Goal: Transaction & Acquisition: Purchase product/service

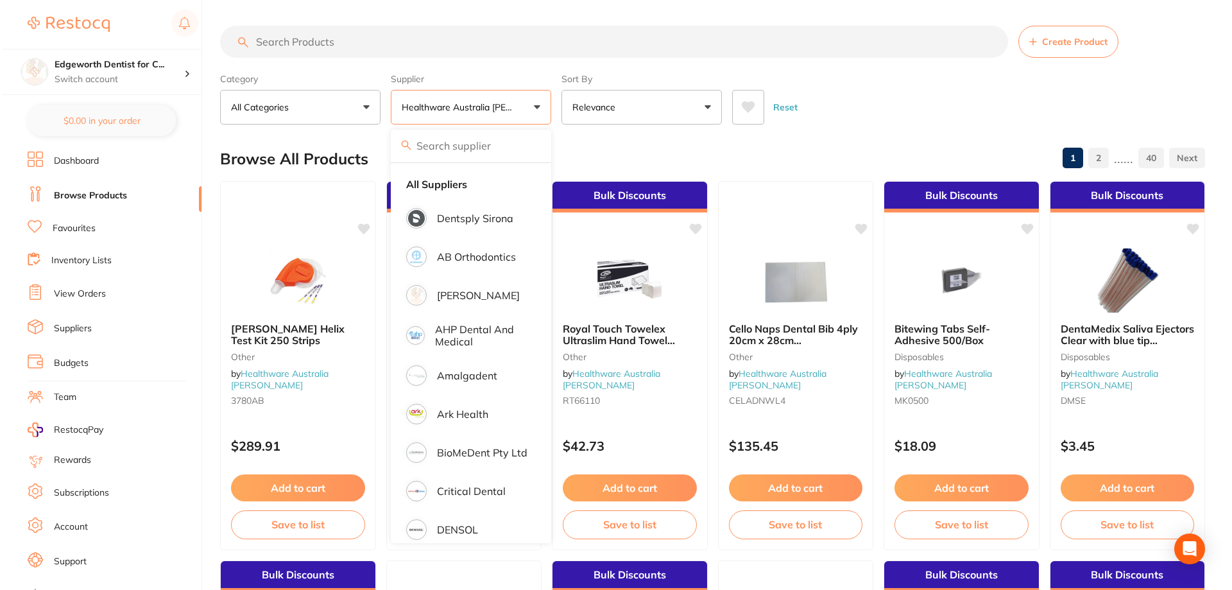
scroll to position [321, 0]
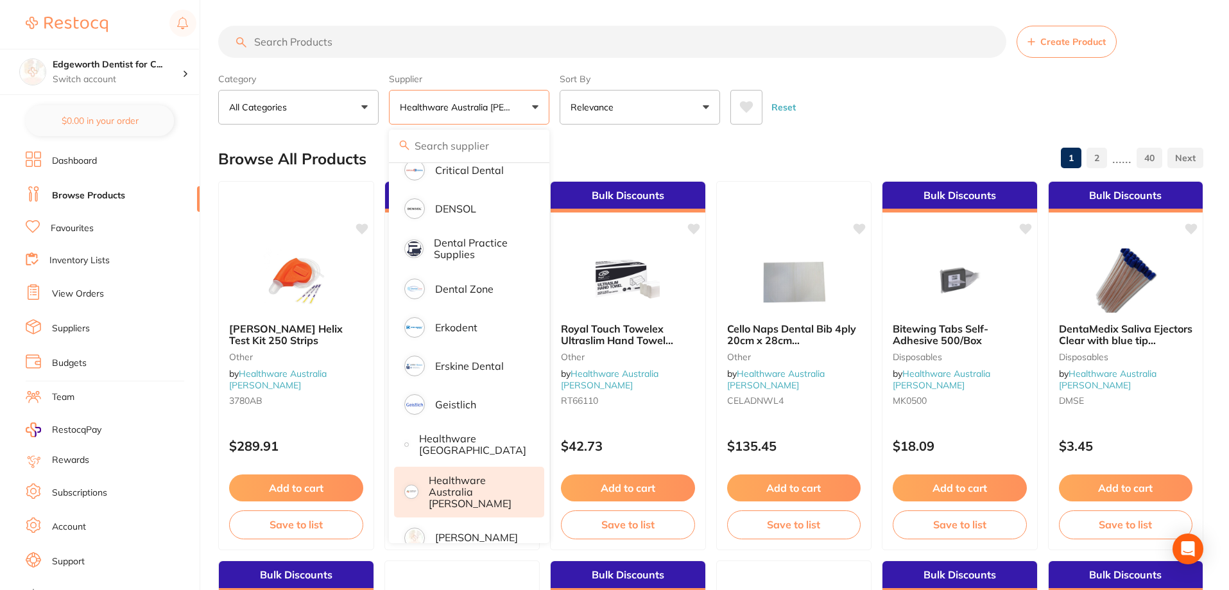
click at [417, 44] on input "search" at bounding box center [612, 42] width 788 height 32
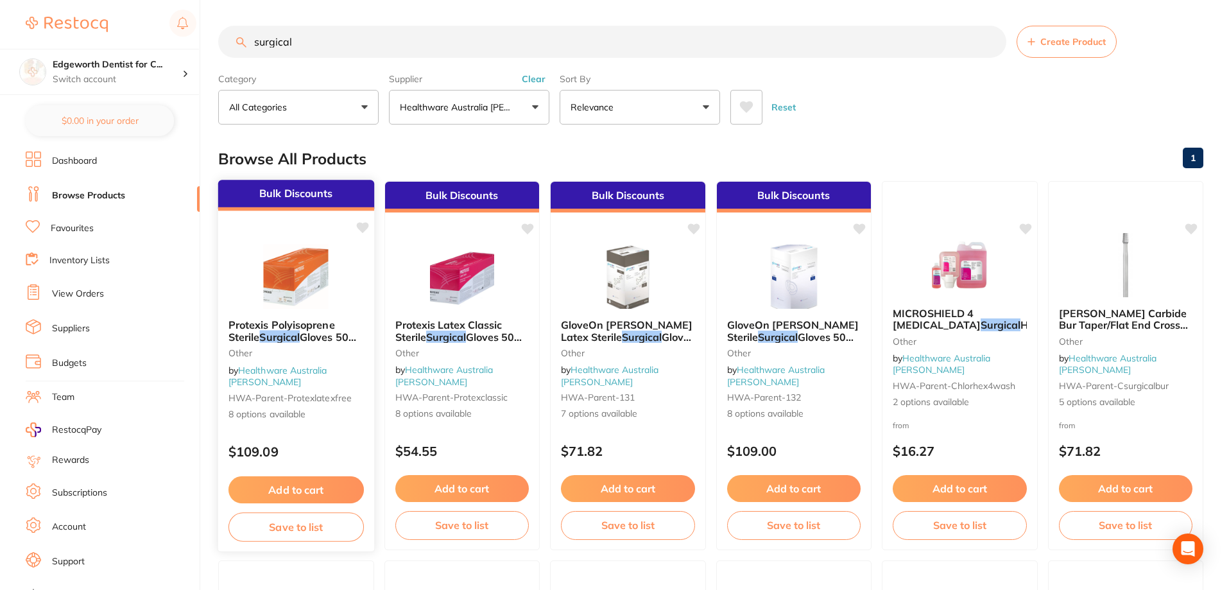
type input "surgical"
click at [304, 338] on span "Gloves 50 Pairs/Box" at bounding box center [293, 342] width 128 height 25
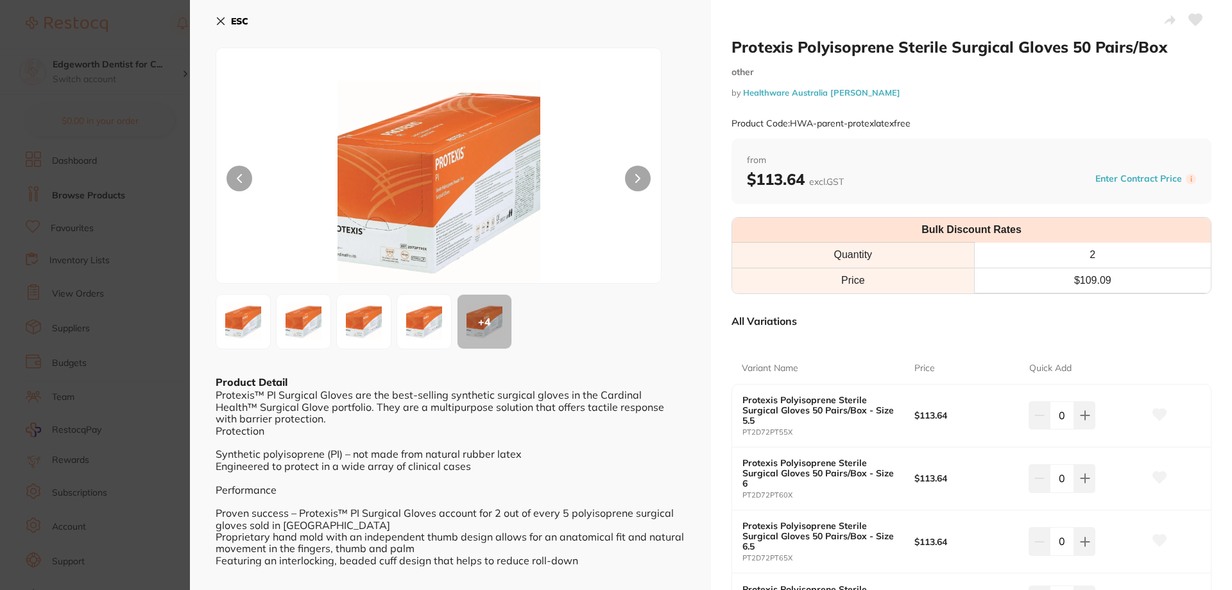
click at [223, 22] on icon at bounding box center [221, 21] width 10 height 10
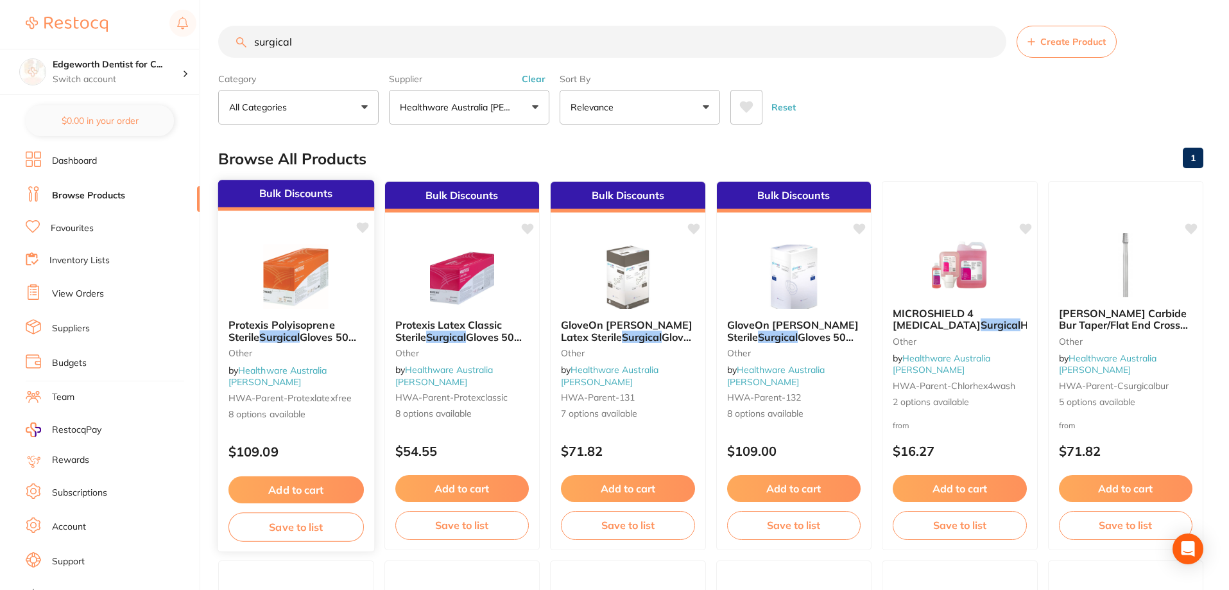
click at [294, 337] on em "Surgical" at bounding box center [279, 336] width 40 height 13
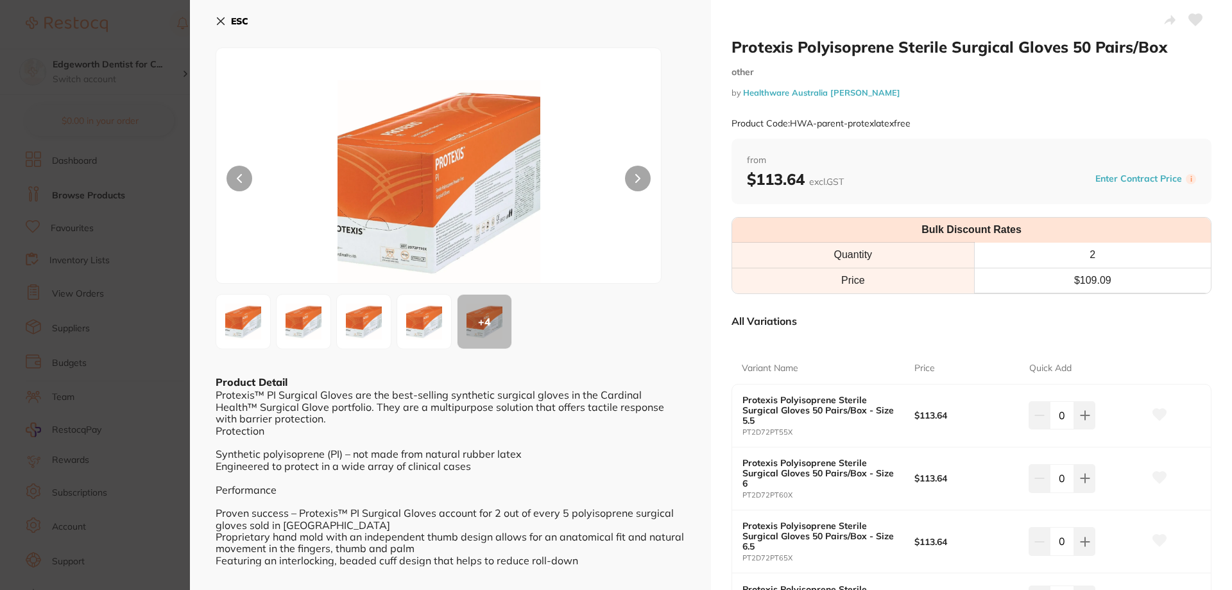
scroll to position [193, 0]
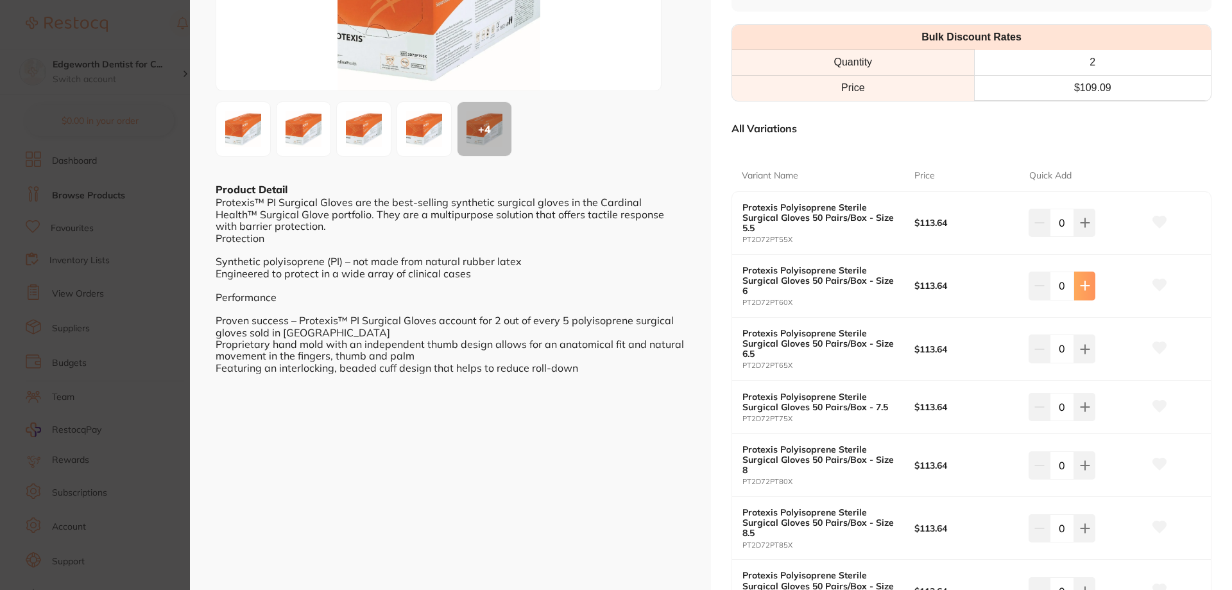
click at [1089, 288] on button at bounding box center [1085, 286] width 21 height 28
type input "1"
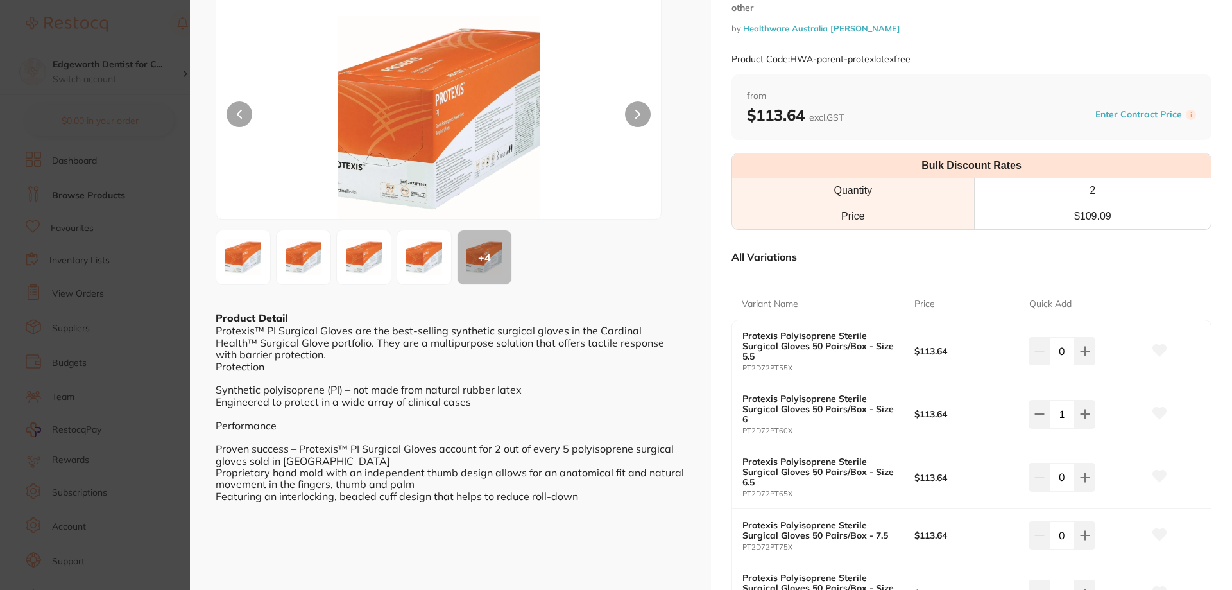
scroll to position [0, 0]
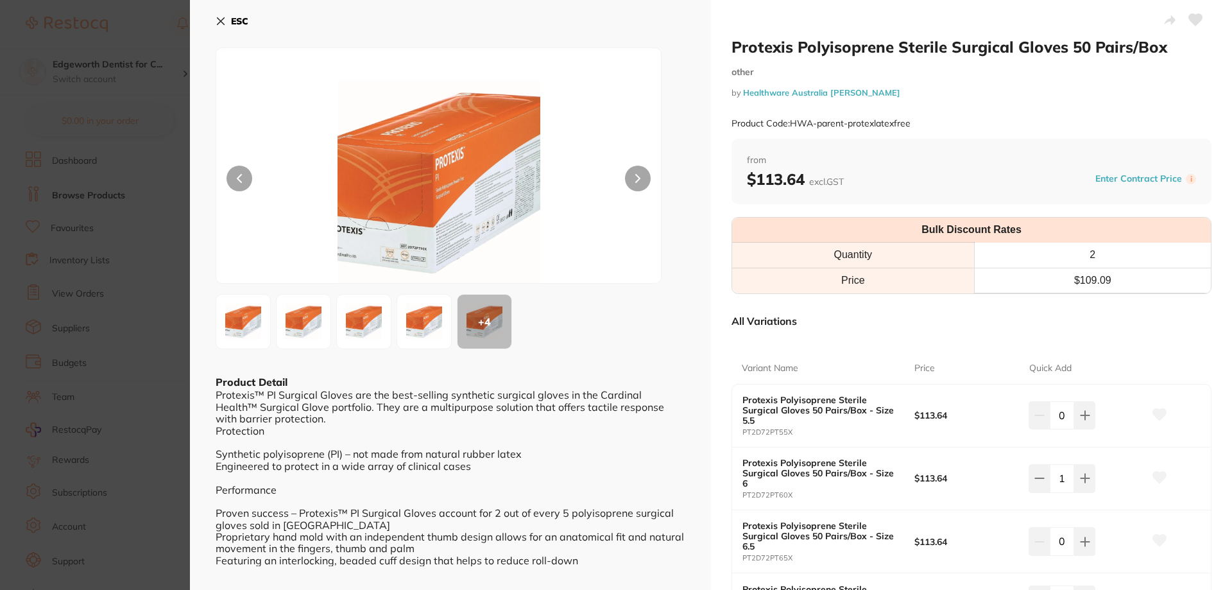
click at [227, 26] on button "ESC" at bounding box center [232, 21] width 33 height 22
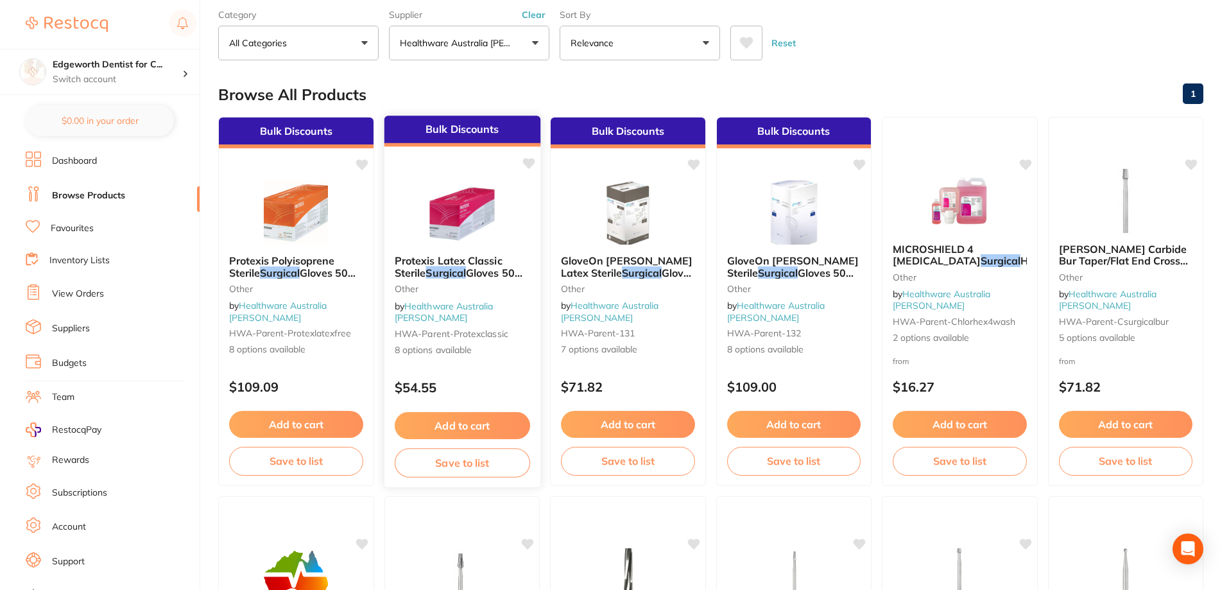
click at [485, 270] on span "Gloves 50 Pairs/Box" at bounding box center [458, 278] width 128 height 25
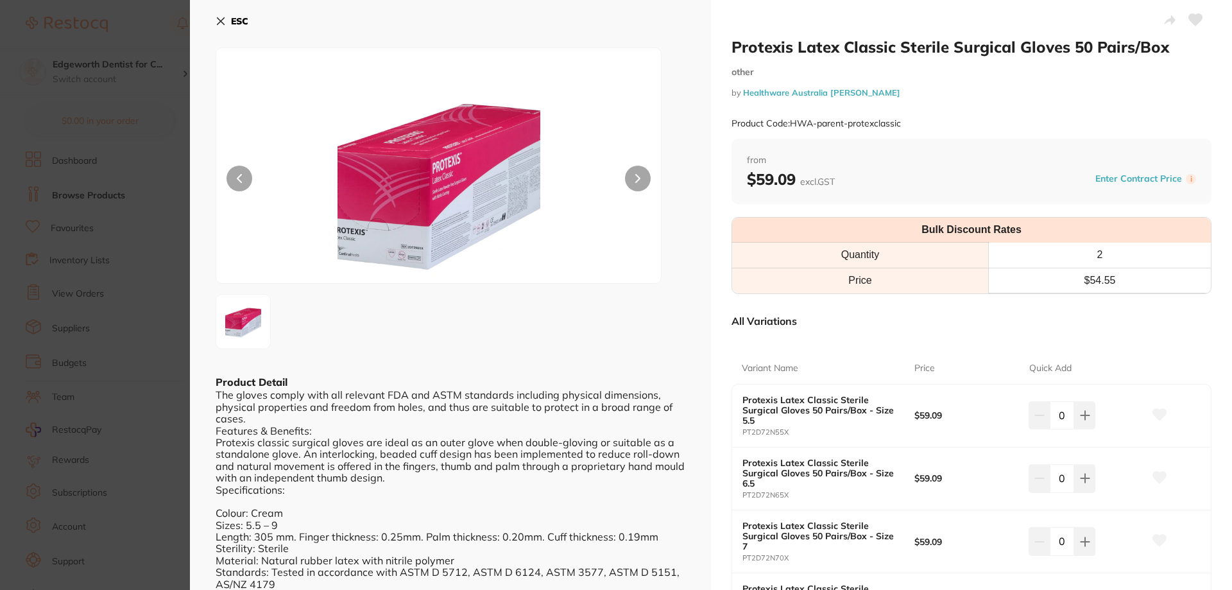
scroll to position [128, 0]
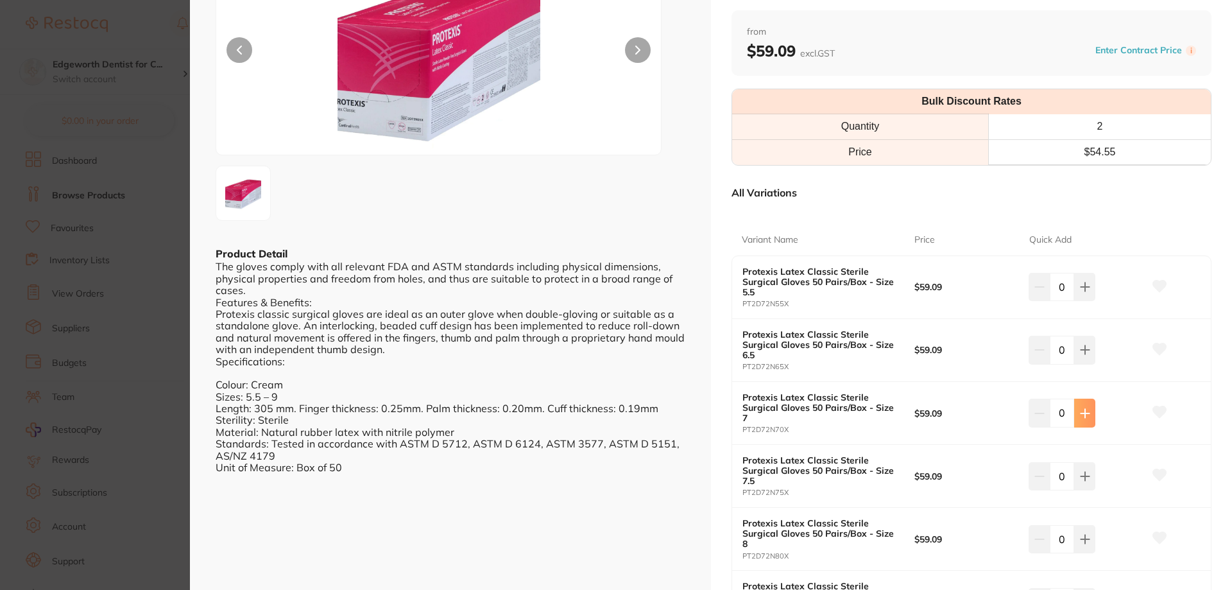
click at [1089, 414] on button at bounding box center [1085, 413] width 21 height 28
type input "1"
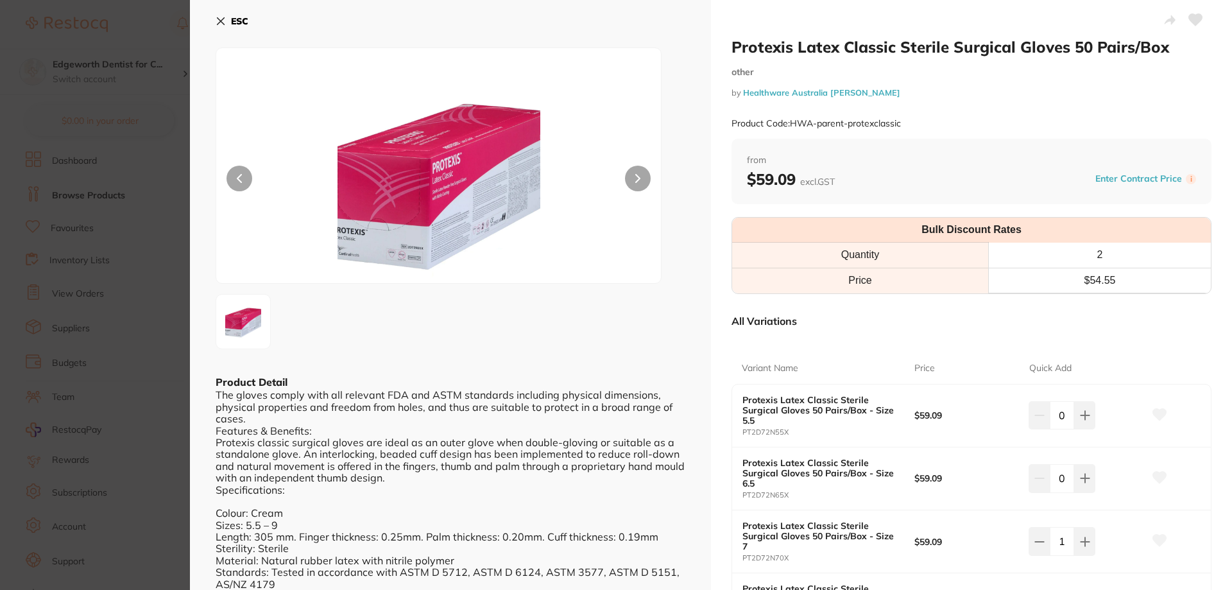
click at [222, 24] on icon at bounding box center [221, 21] width 10 height 10
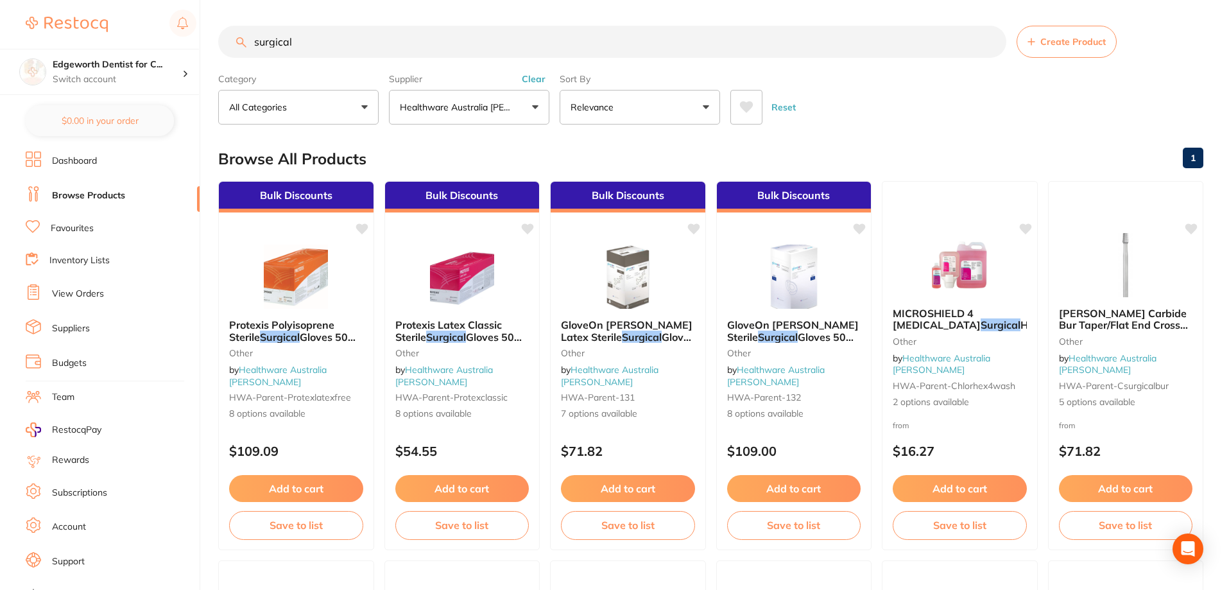
click at [432, 42] on input "surgical" at bounding box center [612, 42] width 788 height 32
type input "surgical neo"
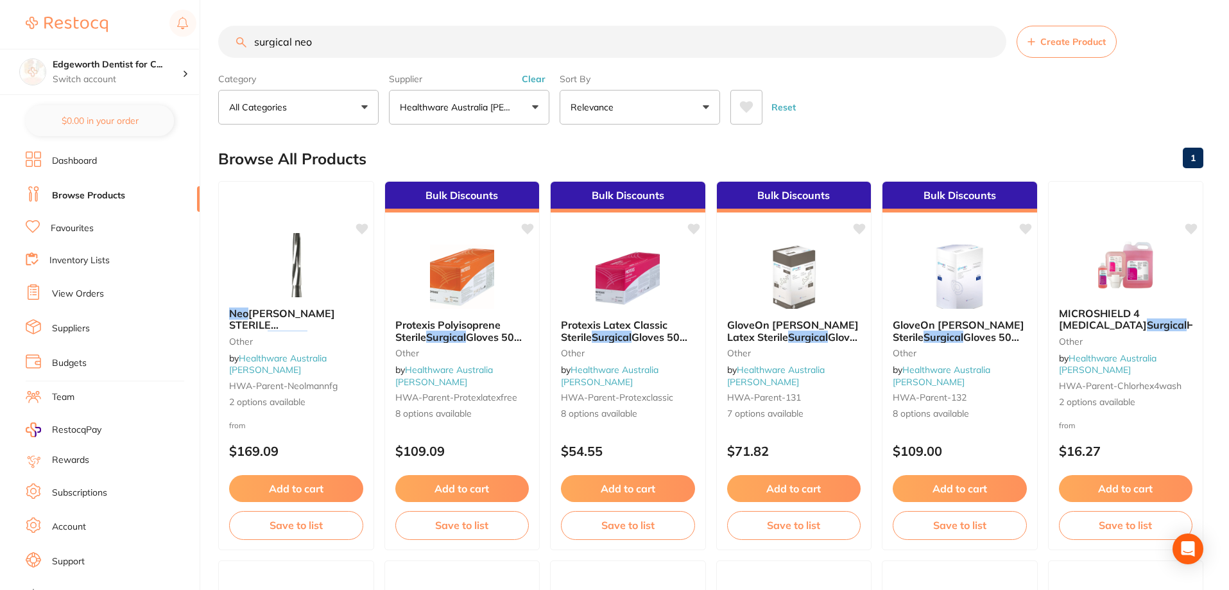
click at [458, 335] on em "Surgical" at bounding box center [446, 337] width 40 height 13
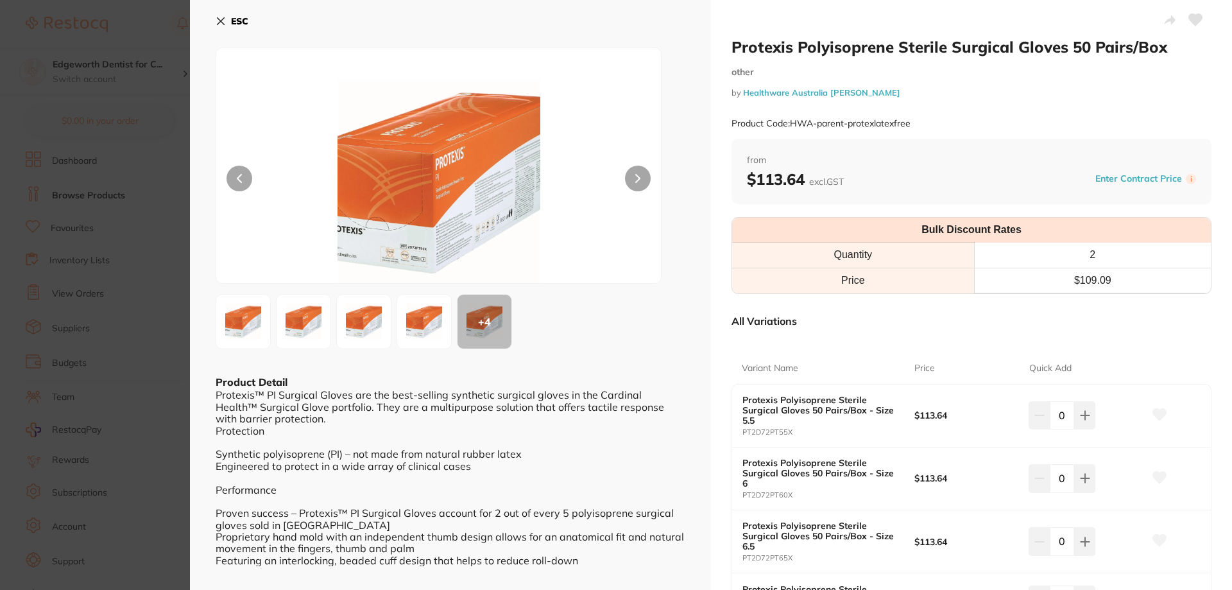
click at [221, 22] on icon at bounding box center [221, 21] width 7 height 7
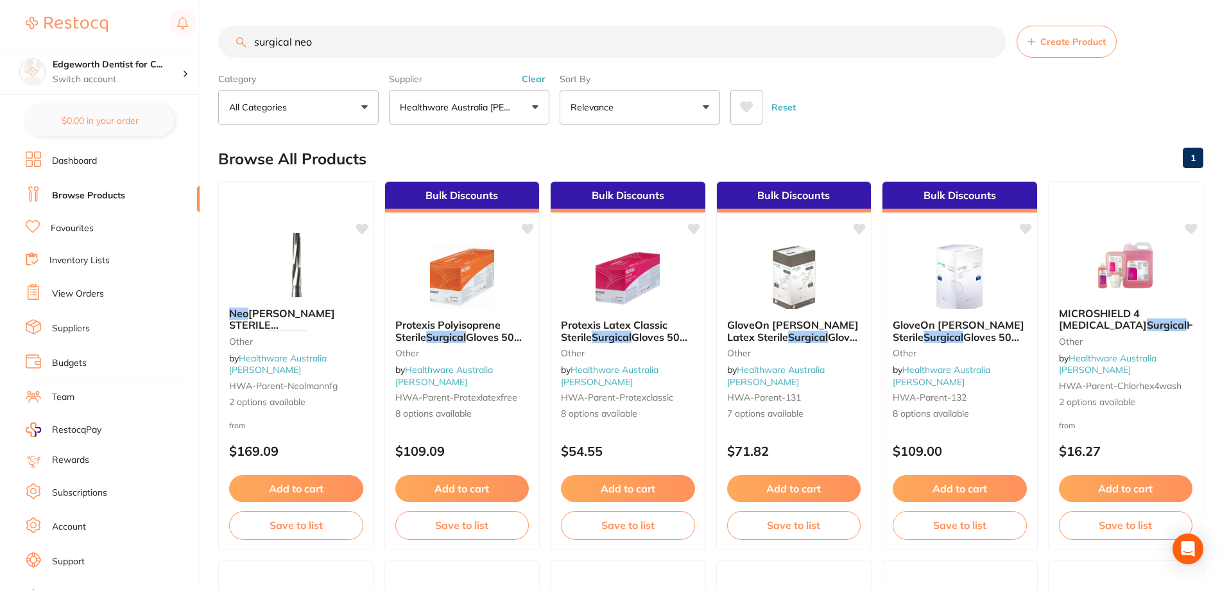
click at [444, 114] on button "Healthware Australia [PERSON_NAME]" at bounding box center [469, 107] width 160 height 35
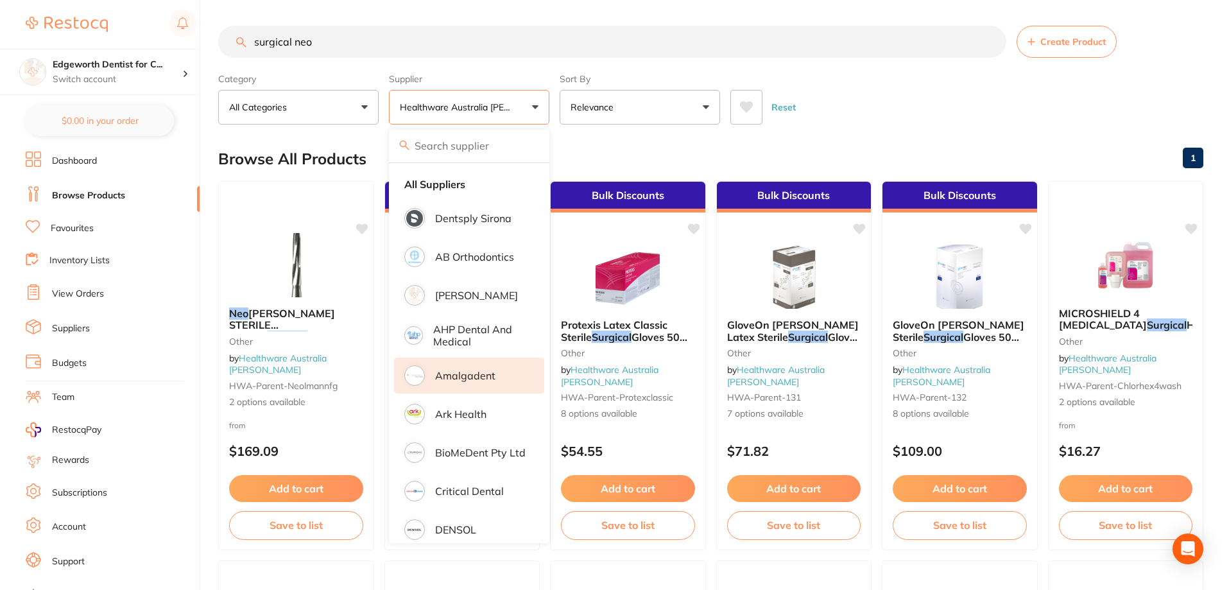
click at [454, 182] on strong "All Suppliers" at bounding box center [434, 184] width 61 height 12
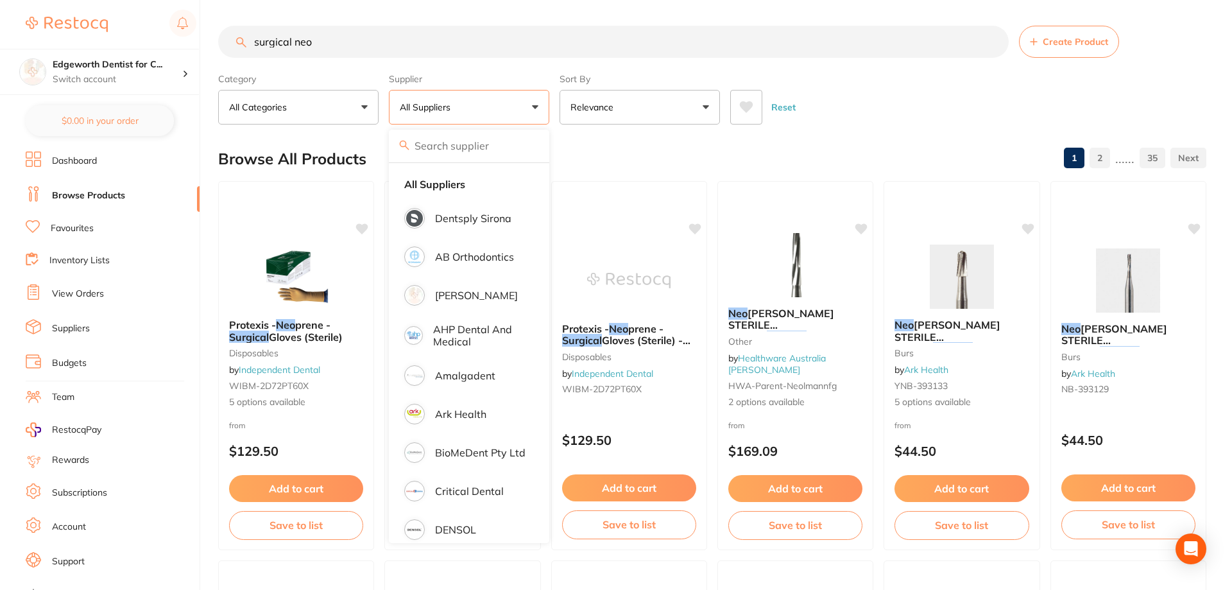
click at [942, 96] on div "Reset" at bounding box center [963, 102] width 466 height 45
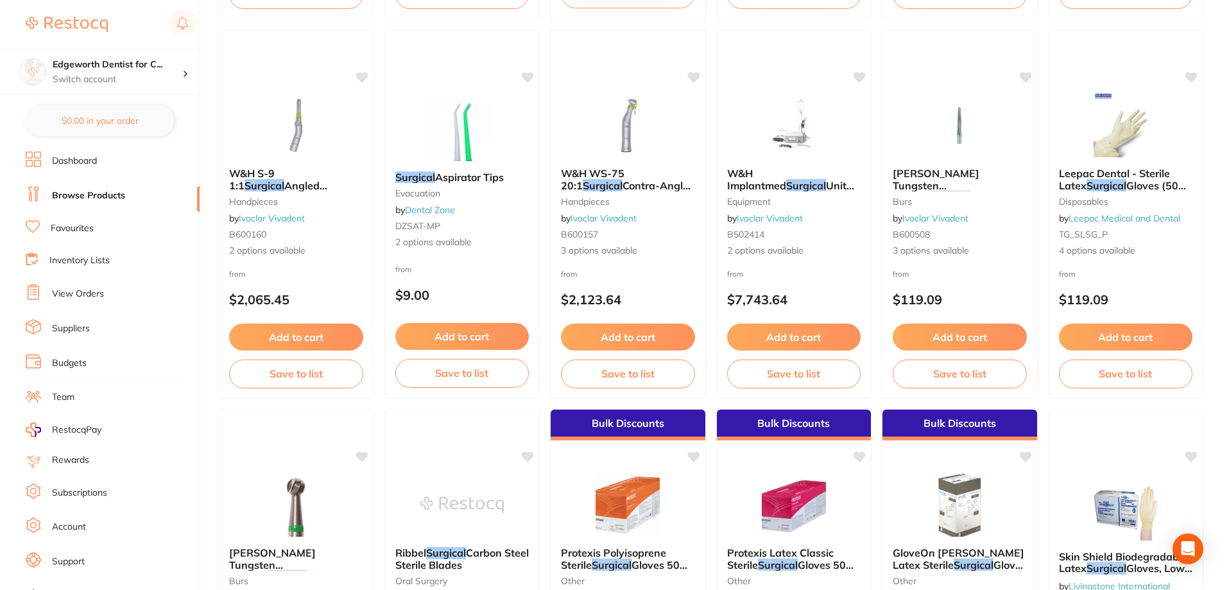
scroll to position [1861, 0]
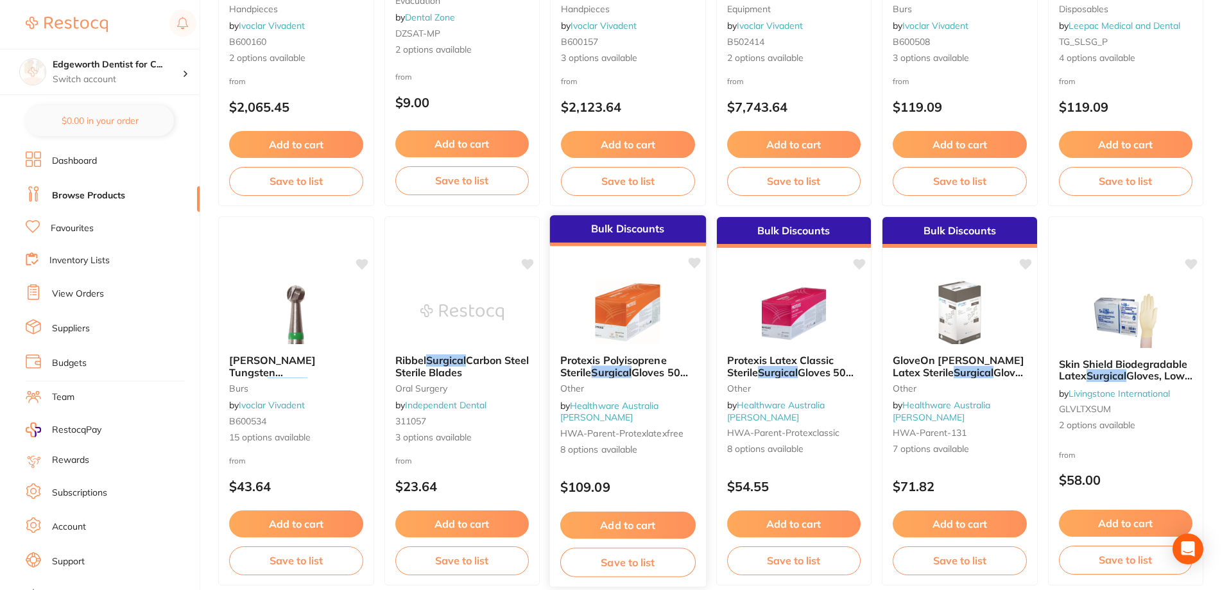
click at [649, 376] on span "Gloves 50 Pairs/Box" at bounding box center [624, 377] width 128 height 25
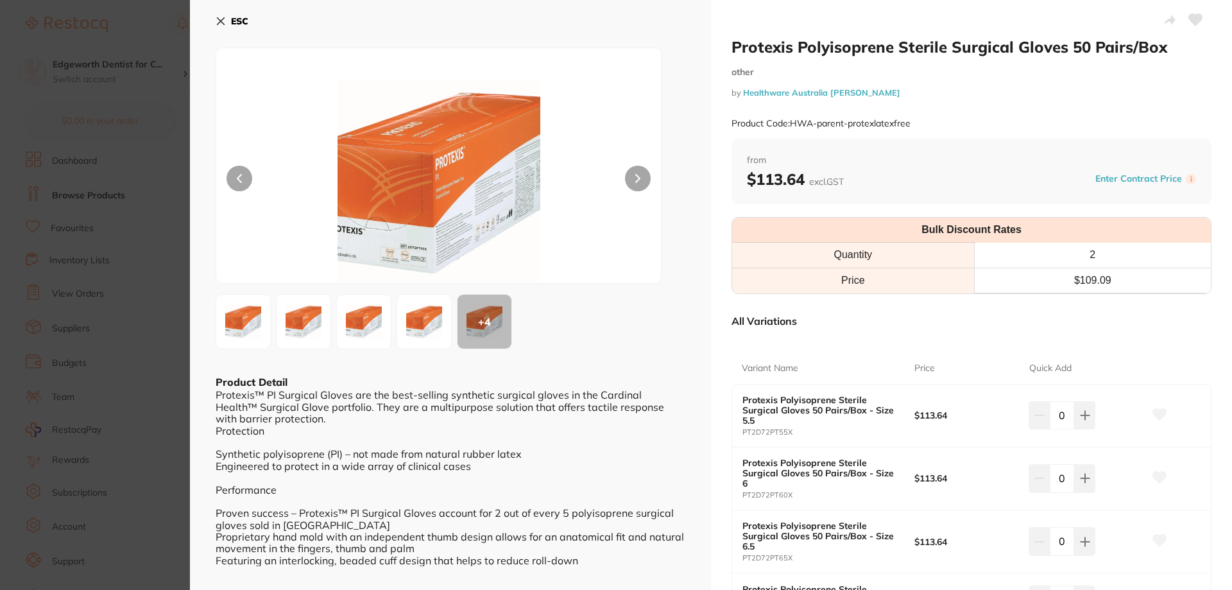
click at [227, 22] on button "ESC" at bounding box center [232, 21] width 33 height 22
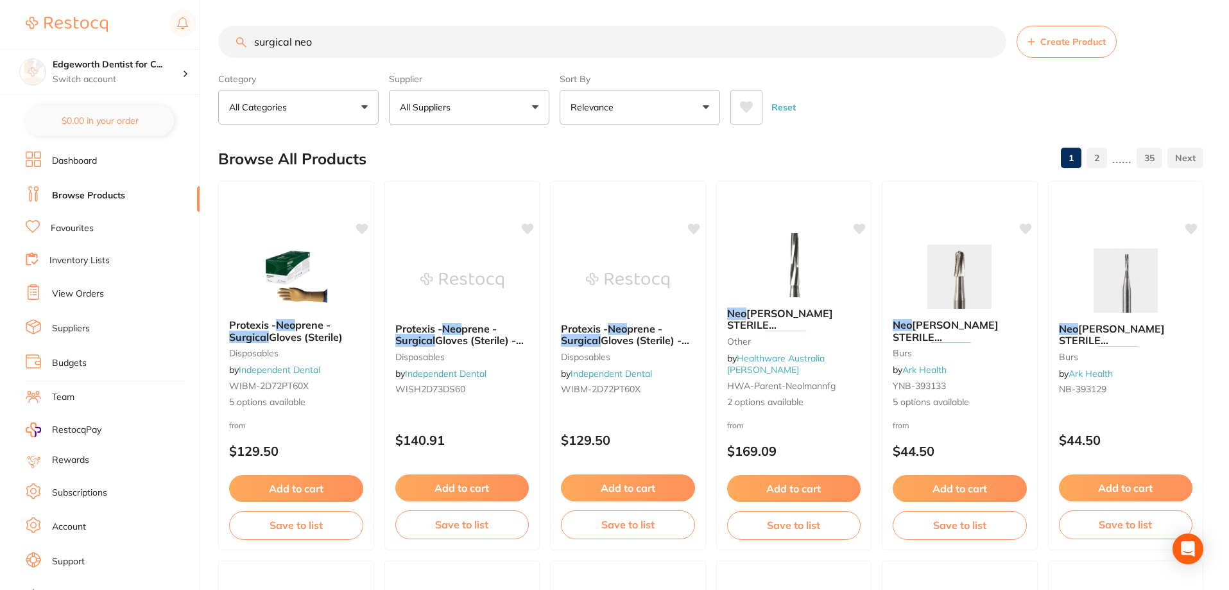
click at [424, 99] on button "All Suppliers" at bounding box center [469, 107] width 160 height 35
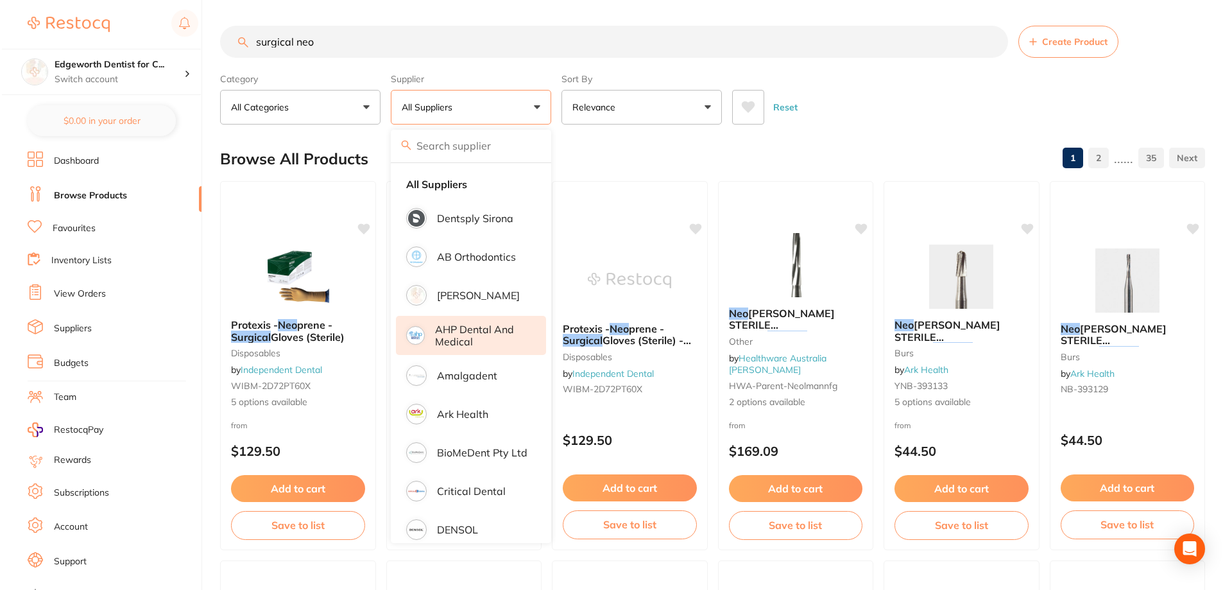
scroll to position [193, 0]
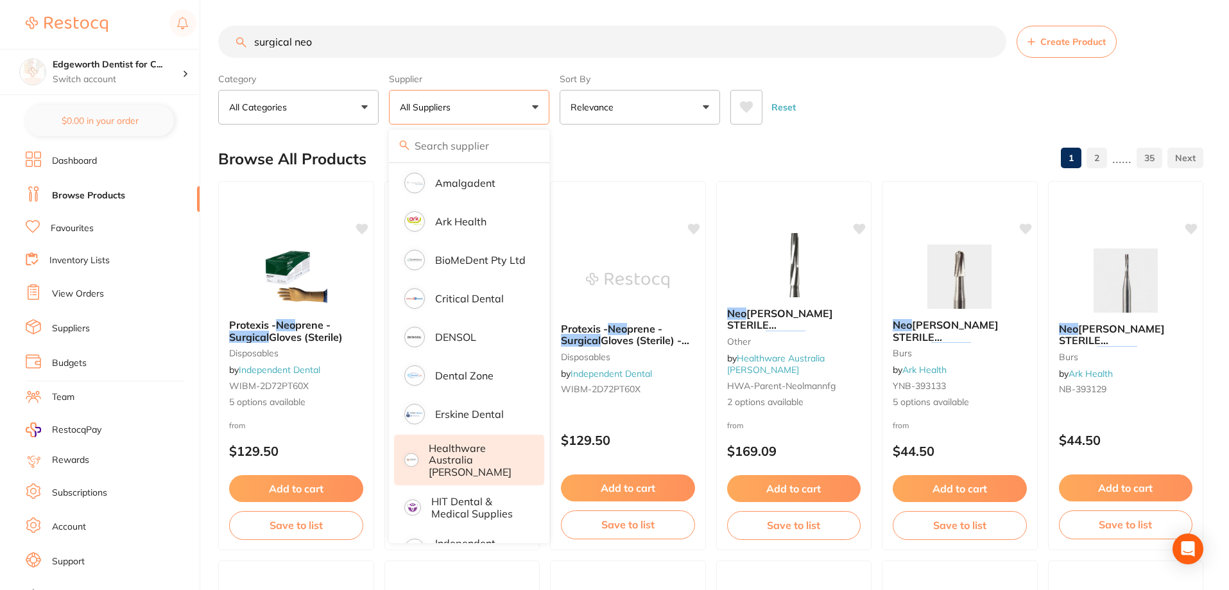
click at [467, 456] on p "Healthware Australia [PERSON_NAME]" at bounding box center [478, 459] width 98 height 35
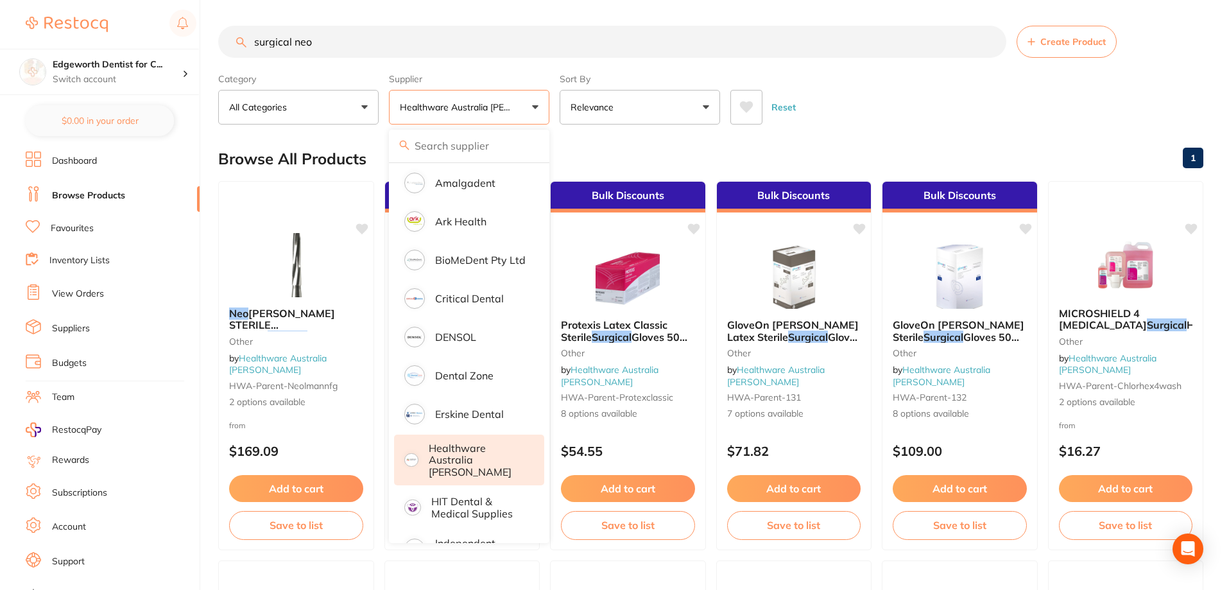
click at [928, 110] on div "Reset" at bounding box center [961, 102] width 463 height 45
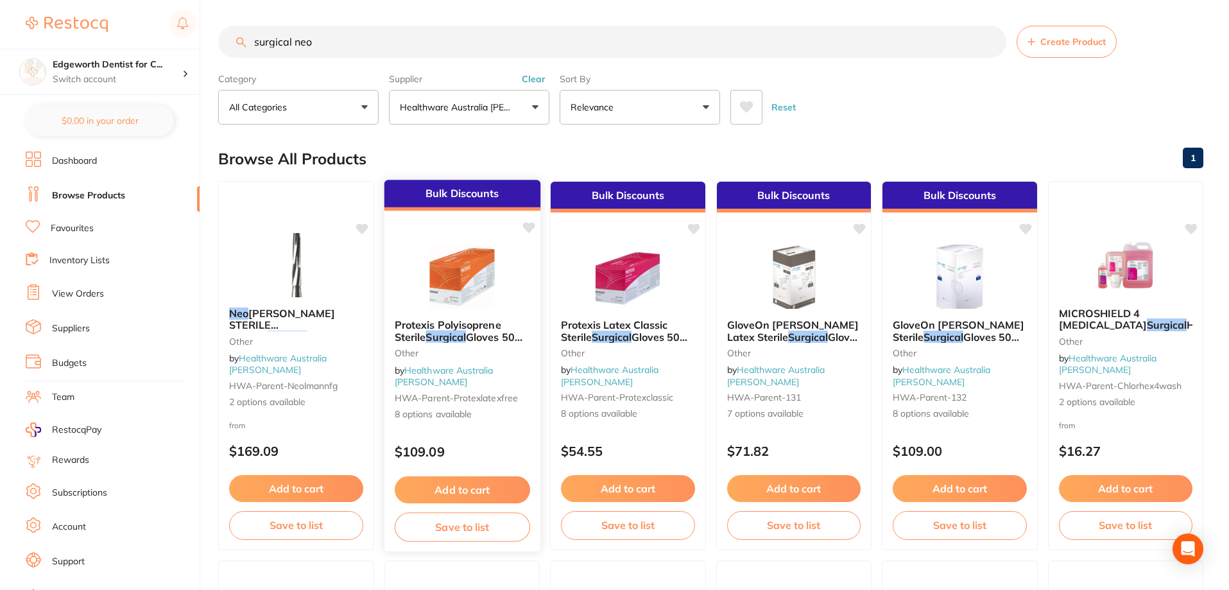
click at [481, 493] on button "Add to cart" at bounding box center [461, 490] width 135 height 28
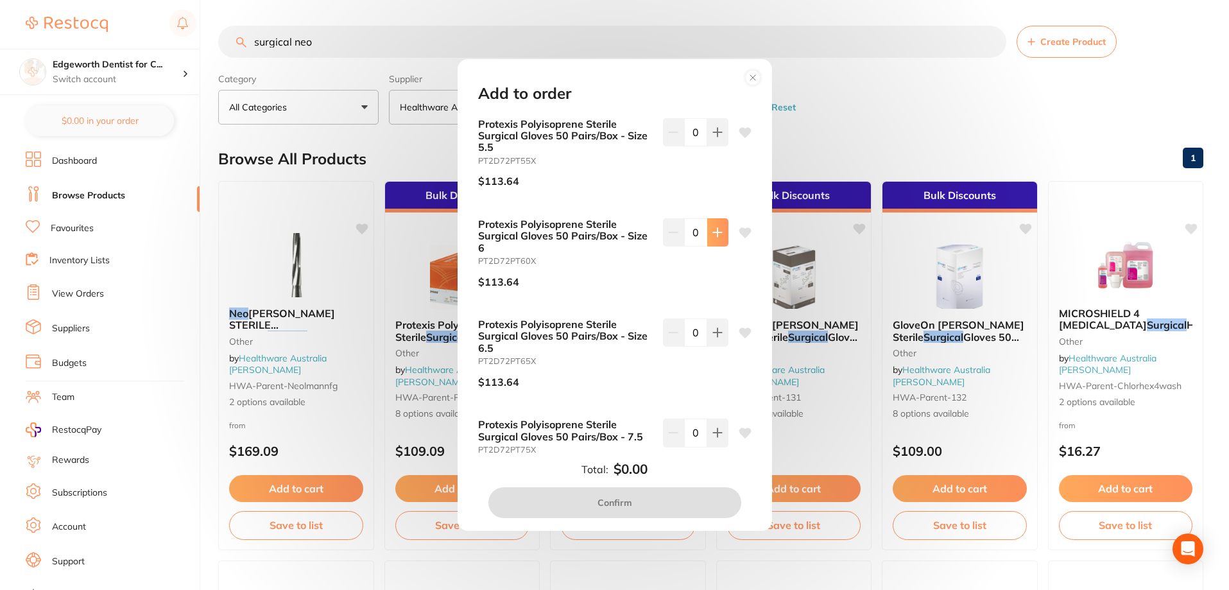
click at [720, 235] on button at bounding box center [717, 232] width 21 height 28
type input "1"
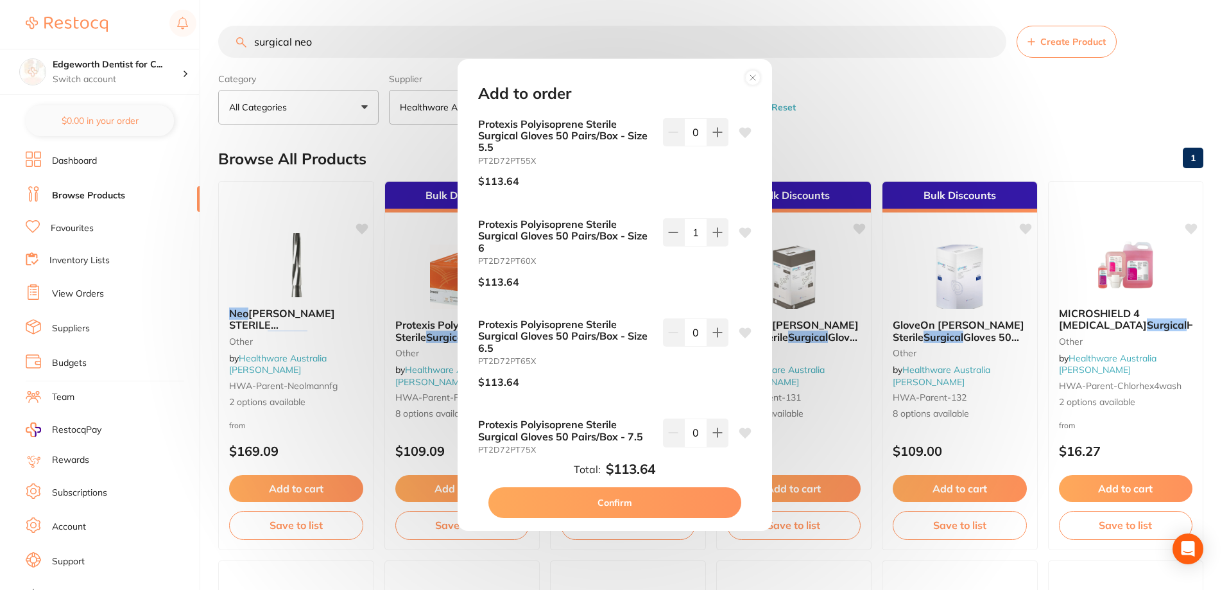
click at [656, 506] on button "Confirm" at bounding box center [614, 502] width 253 height 31
checkbox input "false"
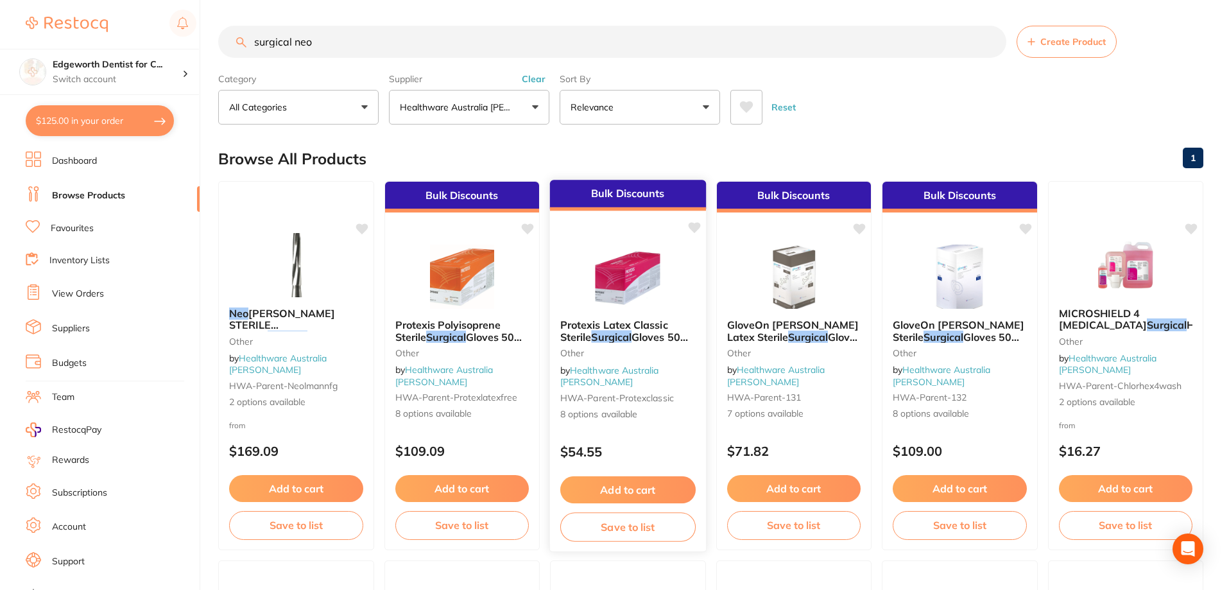
click at [632, 484] on button "Add to cart" at bounding box center [627, 490] width 135 height 28
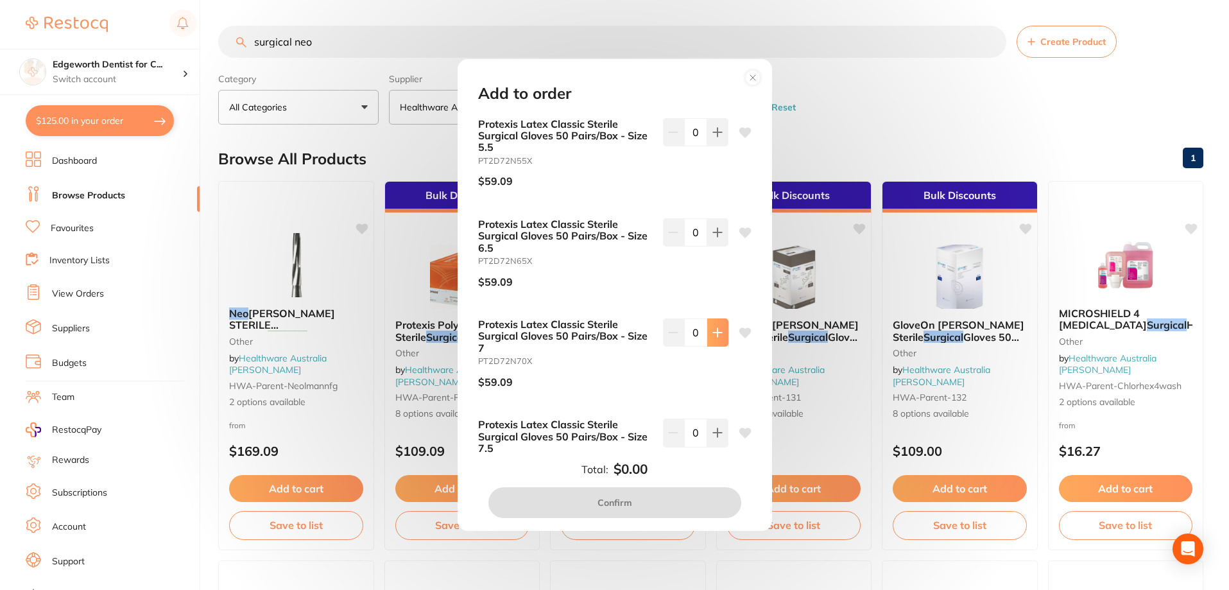
click at [715, 334] on icon at bounding box center [717, 333] width 8 height 8
type input "1"
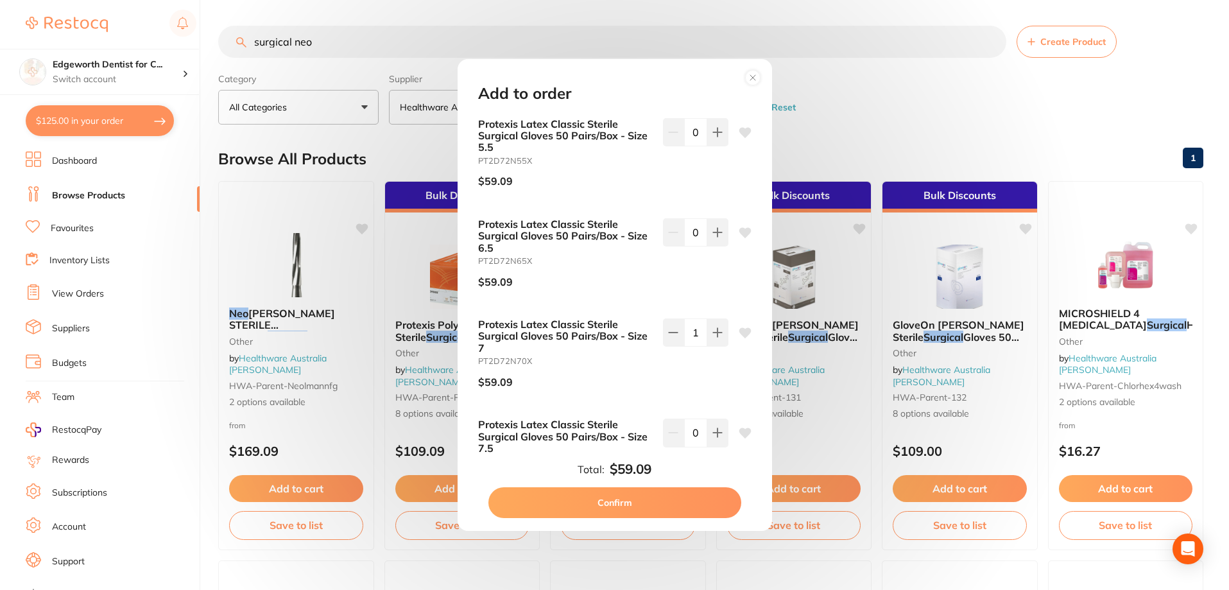
click at [642, 501] on button "Confirm" at bounding box center [614, 502] width 253 height 31
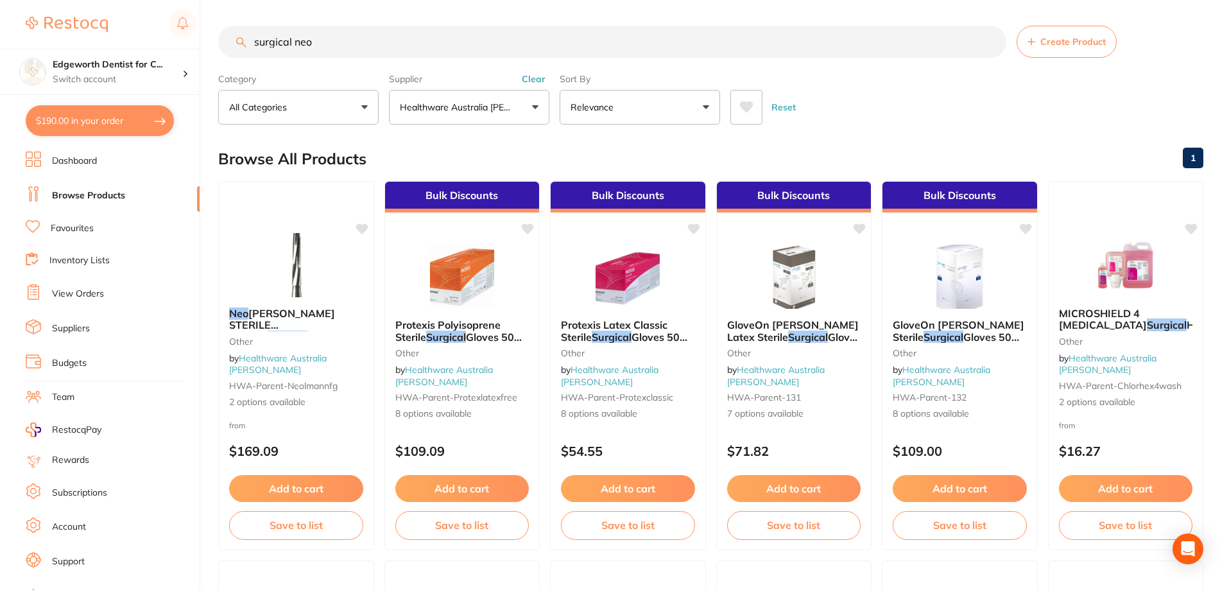
click at [109, 116] on button "$190.00 in your order" at bounding box center [100, 120] width 148 height 31
checkbox input "true"
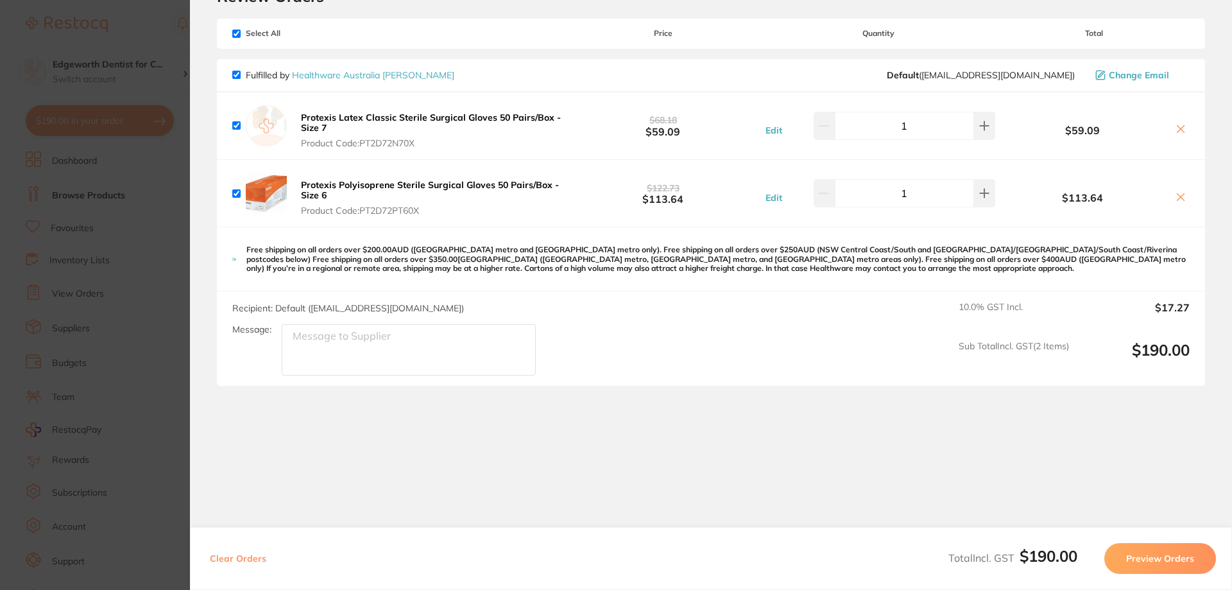
scroll to position [0, 0]
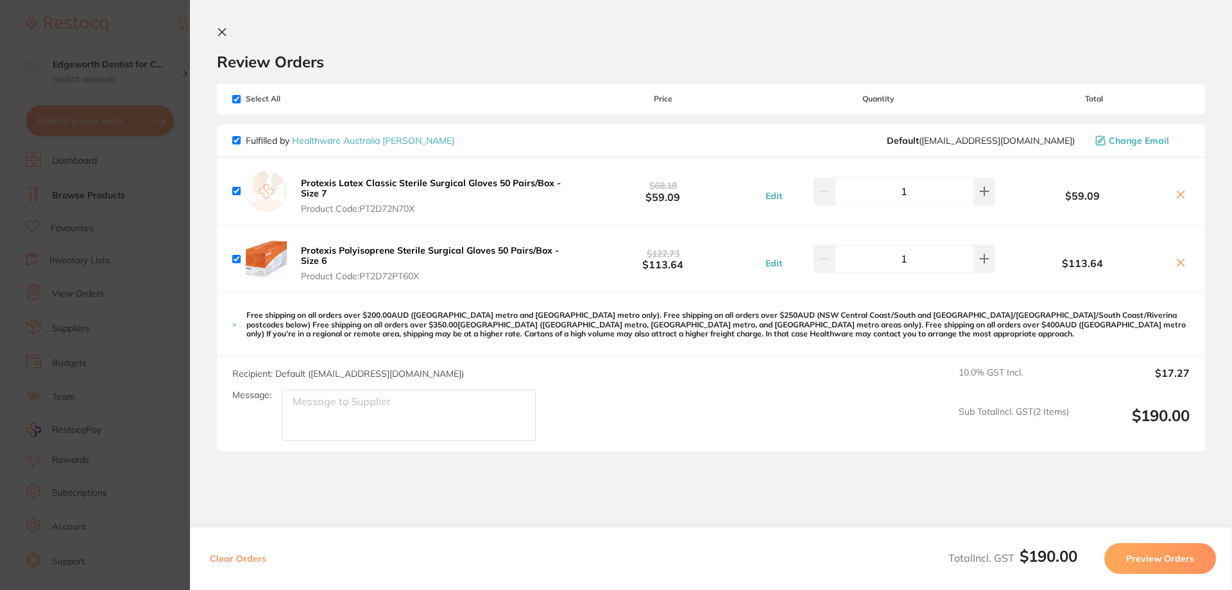
click at [1153, 551] on button "Preview Orders" at bounding box center [1161, 558] width 112 height 31
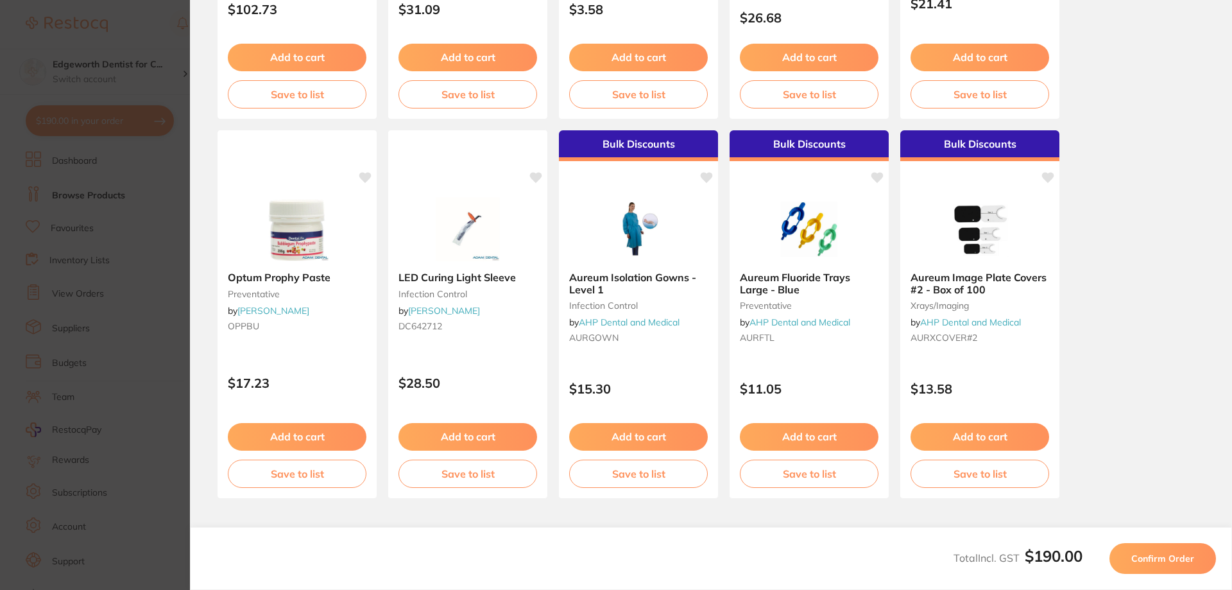
scroll to position [38, 0]
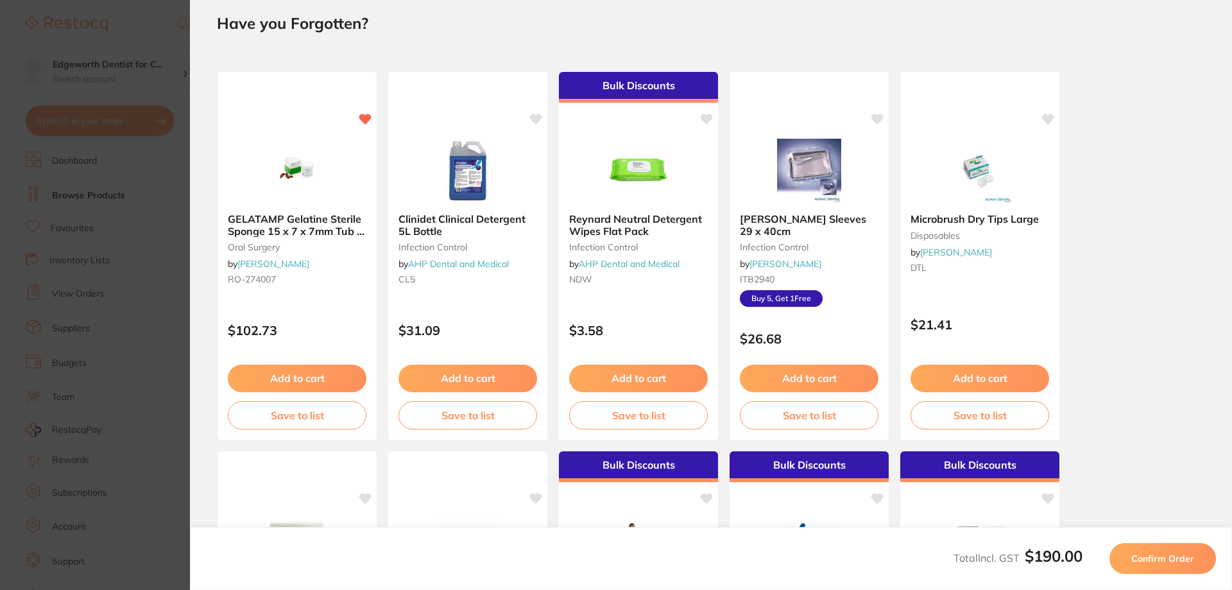
click at [1175, 547] on button "Confirm Order" at bounding box center [1163, 558] width 107 height 31
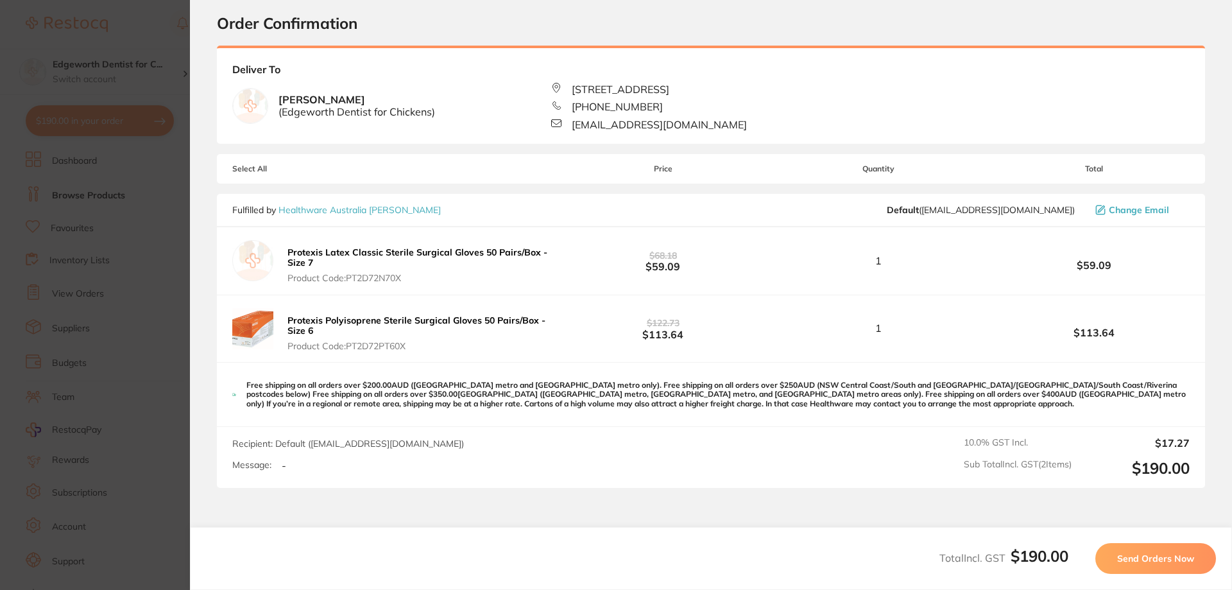
scroll to position [0, 0]
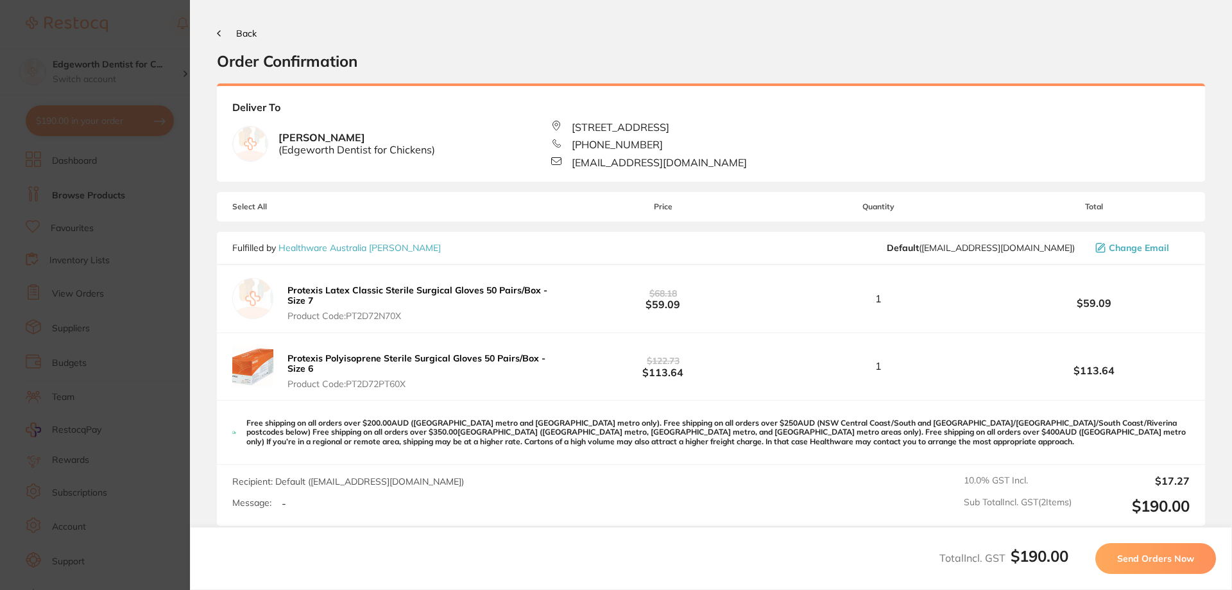
click at [1180, 559] on span "Send Orders Now" at bounding box center [1156, 559] width 77 height 12
